Goal: Information Seeking & Learning: Learn about a topic

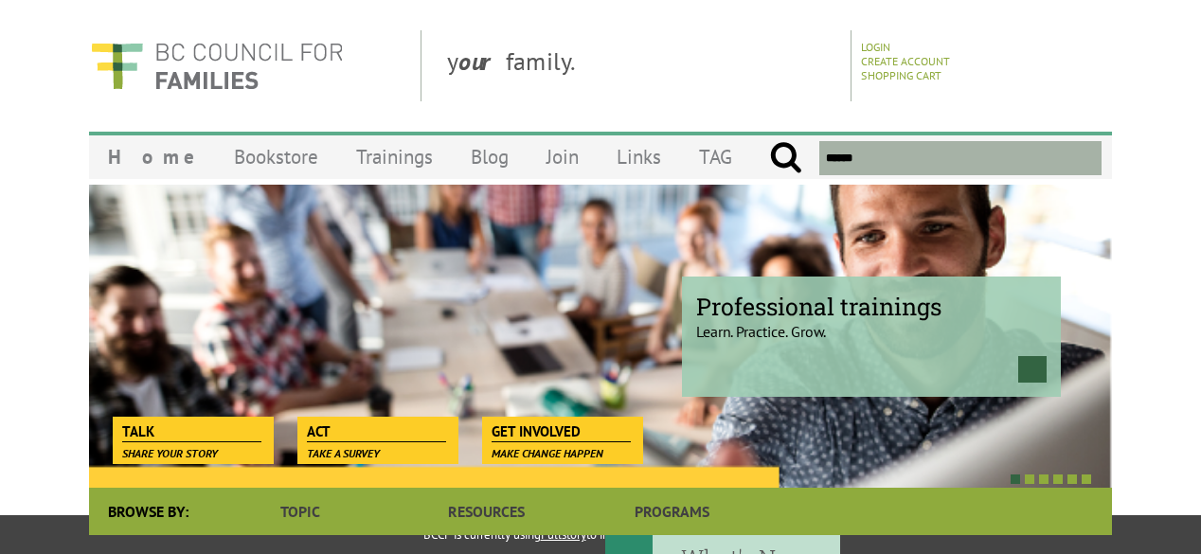
click at [865, 156] on input "text" at bounding box center [961, 158] width 282 height 34
click at [769, 141] on input "submit" at bounding box center [785, 158] width 33 height 34
type input "*********"
